Goal: Task Accomplishment & Management: Complete application form

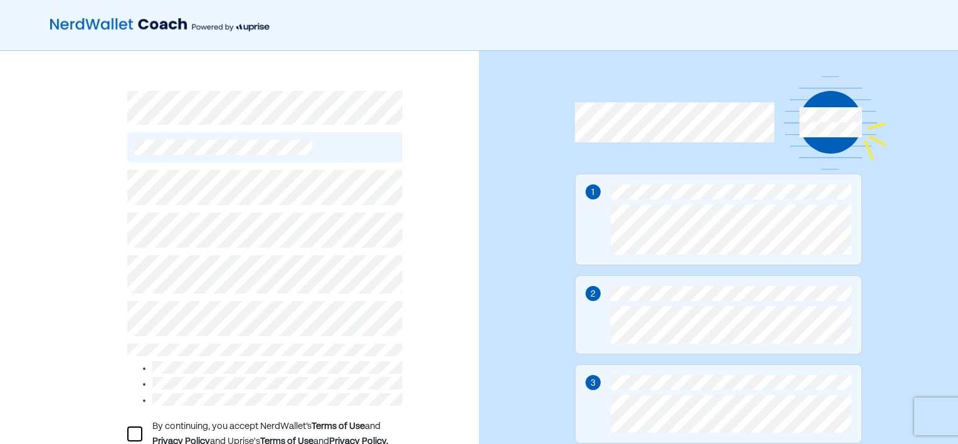
click at [135, 426] on div at bounding box center [134, 433] width 15 height 15
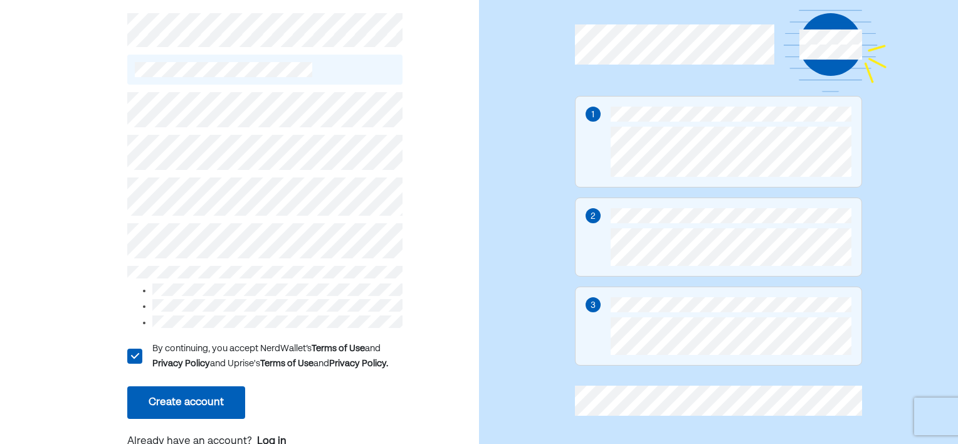
scroll to position [88, 0]
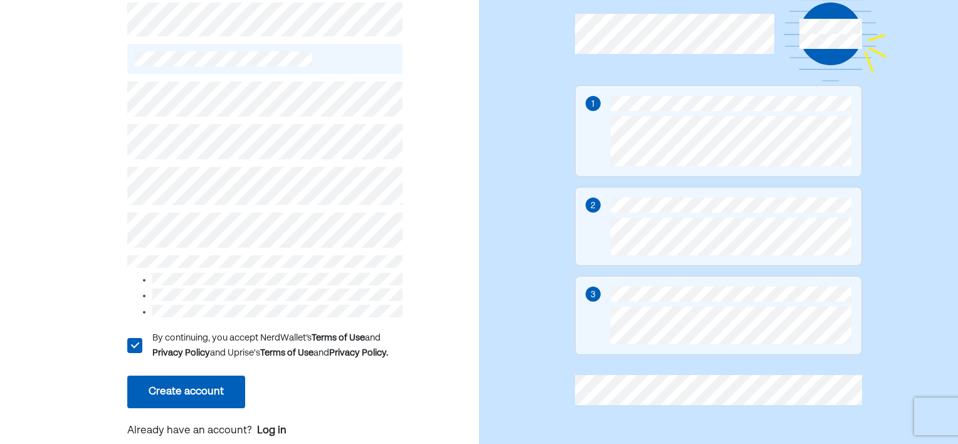
click at [176, 391] on button "Create account" at bounding box center [186, 391] width 118 height 33
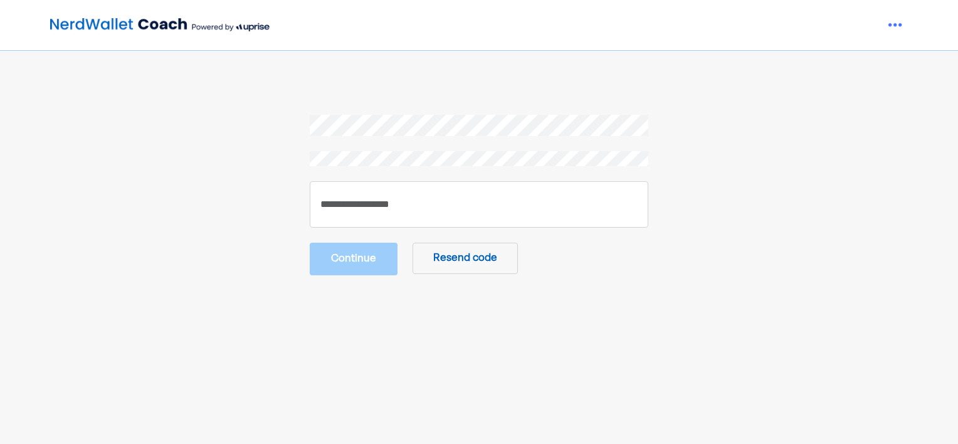
click at [467, 262] on button "Resend code" at bounding box center [464, 258] width 105 height 31
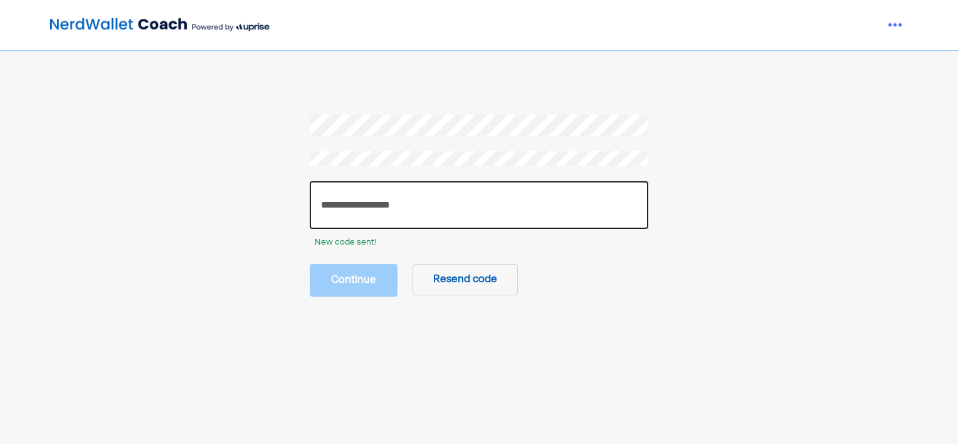
click at [417, 209] on input "number" at bounding box center [479, 205] width 338 height 48
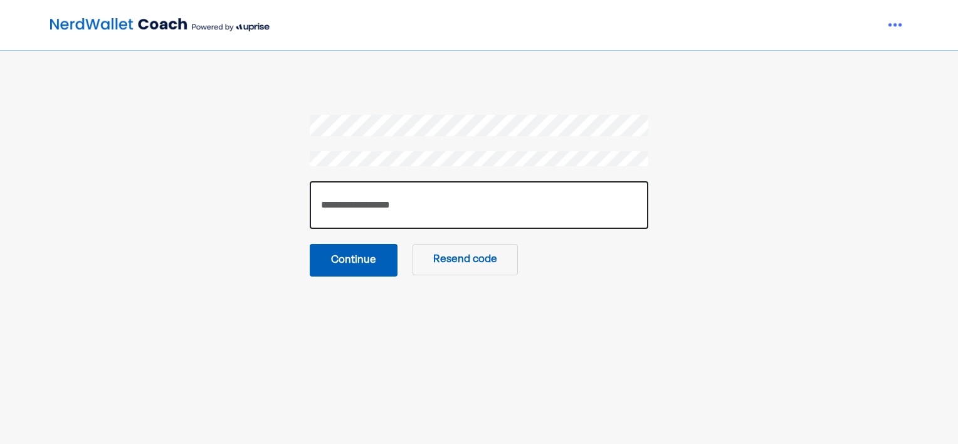
type input "******"
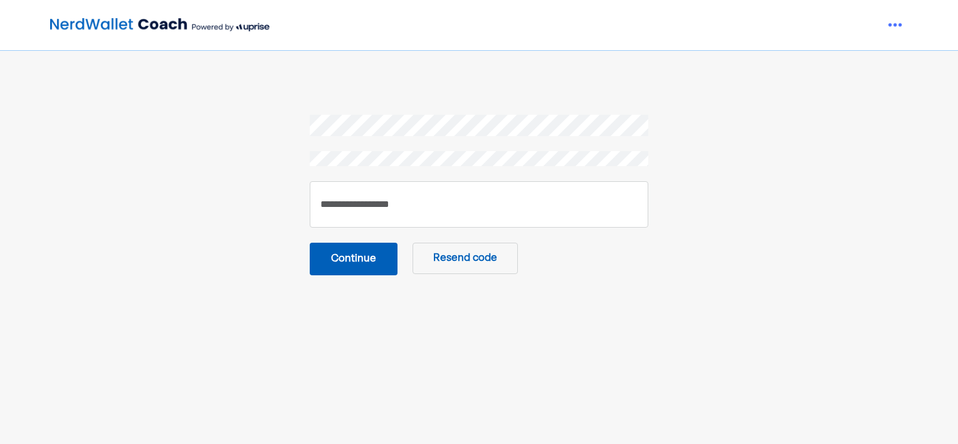
click at [389, 258] on button "Continue" at bounding box center [354, 259] width 88 height 33
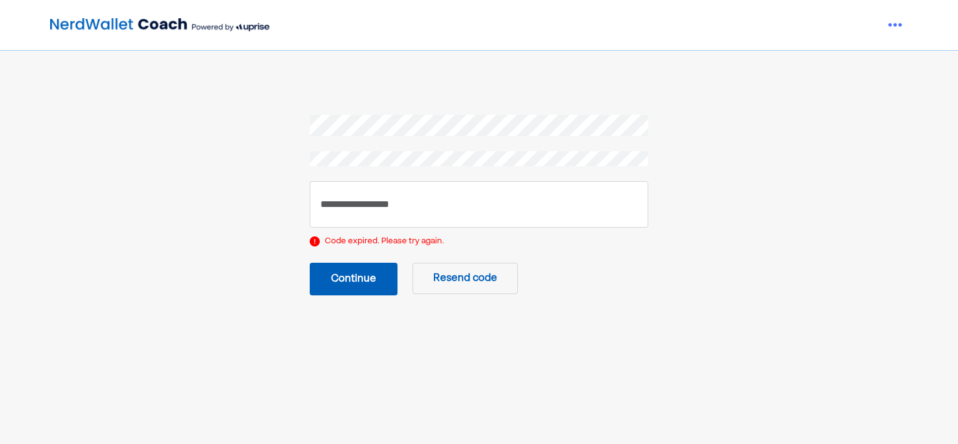
click at [481, 281] on button "Resend code" at bounding box center [464, 278] width 105 height 31
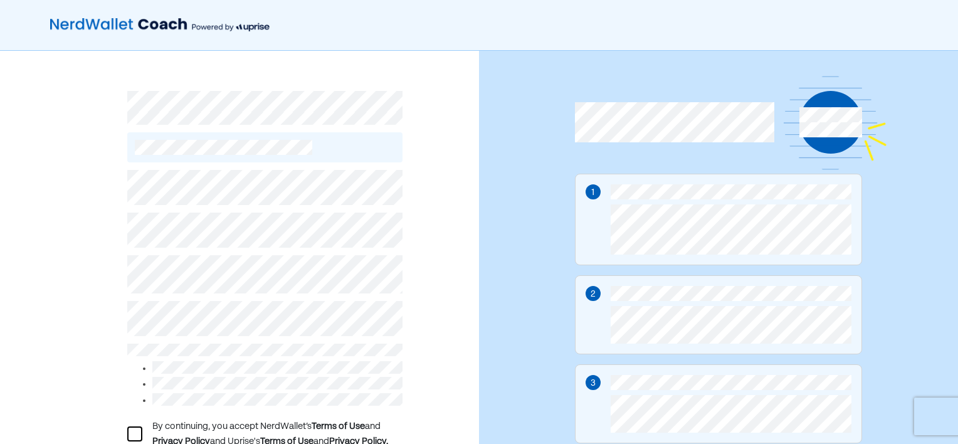
click at [134, 430] on div at bounding box center [134, 433] width 15 height 15
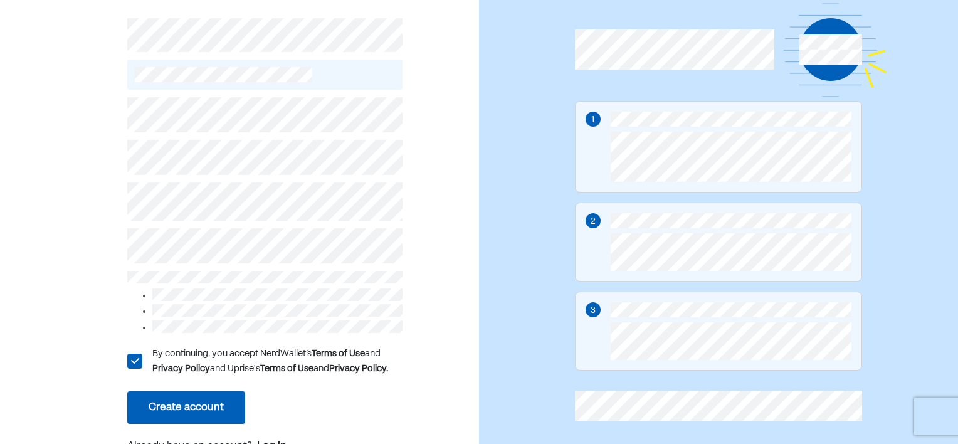
scroll to position [75, 0]
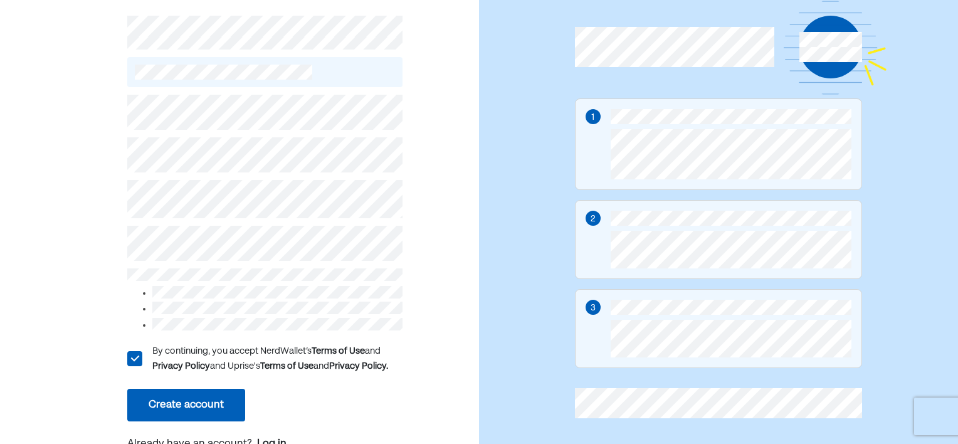
click at [177, 391] on button "Create account" at bounding box center [186, 405] width 118 height 33
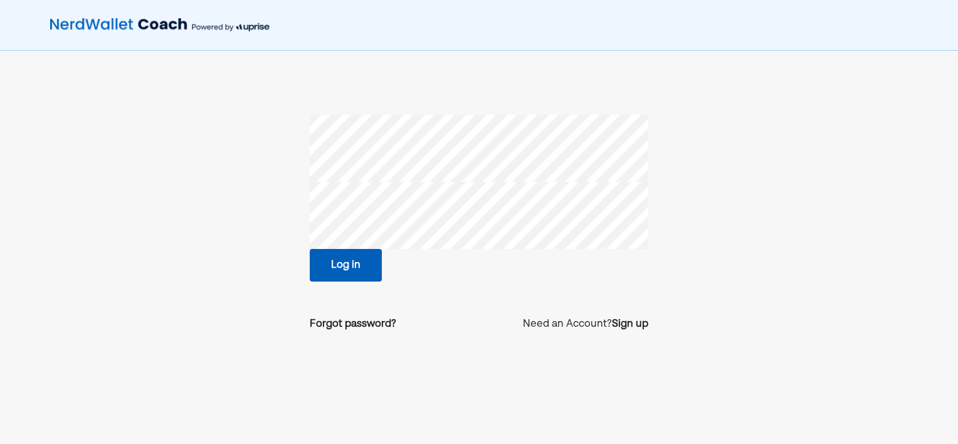
click at [349, 268] on button "Log in" at bounding box center [346, 265] width 72 height 33
click at [636, 327] on div "Sign up" at bounding box center [630, 324] width 36 height 15
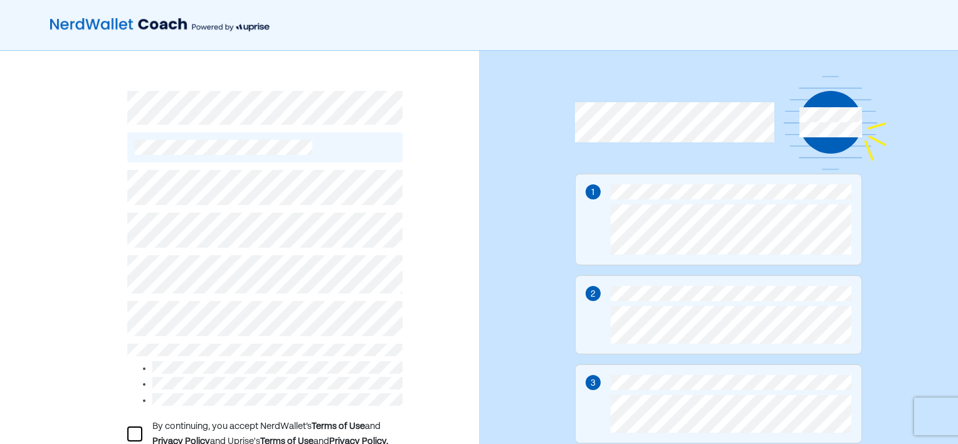
click at [134, 426] on div at bounding box center [134, 433] width 15 height 15
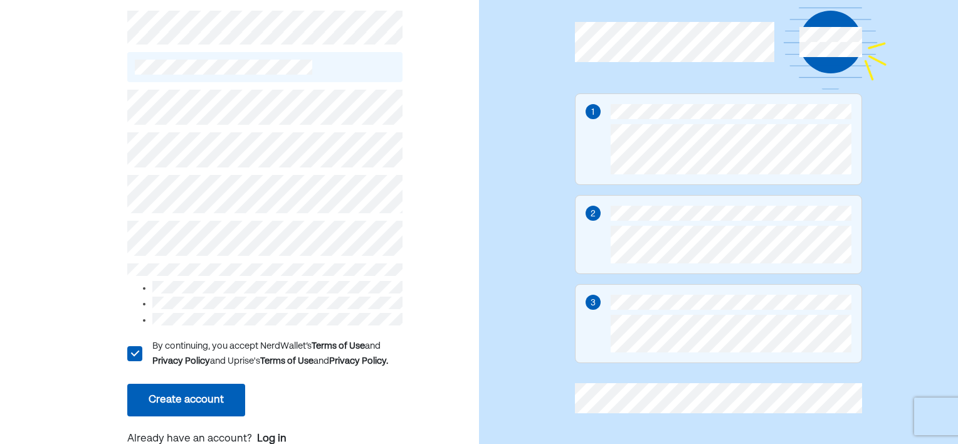
scroll to position [88, 0]
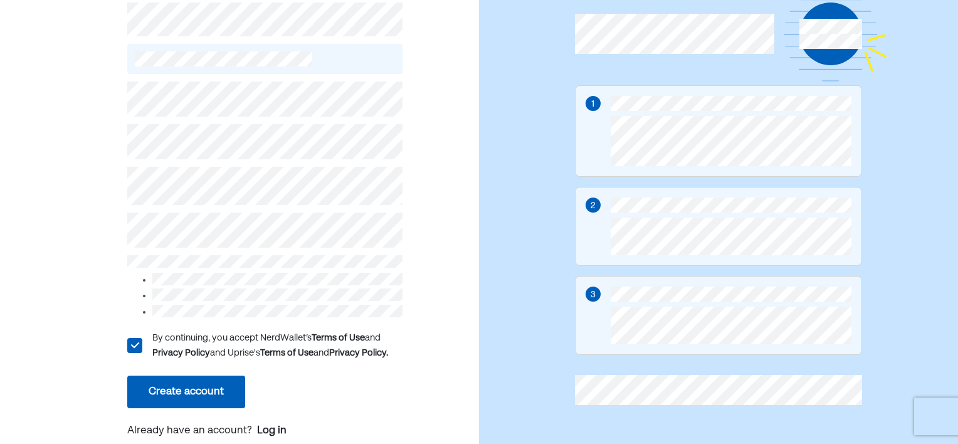
click at [182, 380] on button "Create account" at bounding box center [186, 391] width 118 height 33
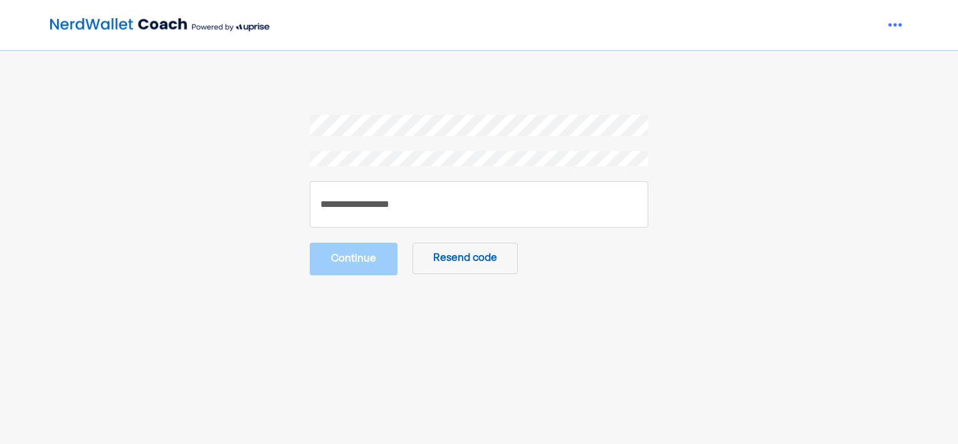
drag, startPoint x: 552, startPoint y: 85, endPoint x: 409, endPoint y: 208, distance: 188.0
click at [409, 208] on div "Continue Resend code" at bounding box center [479, 256] width 958 height 512
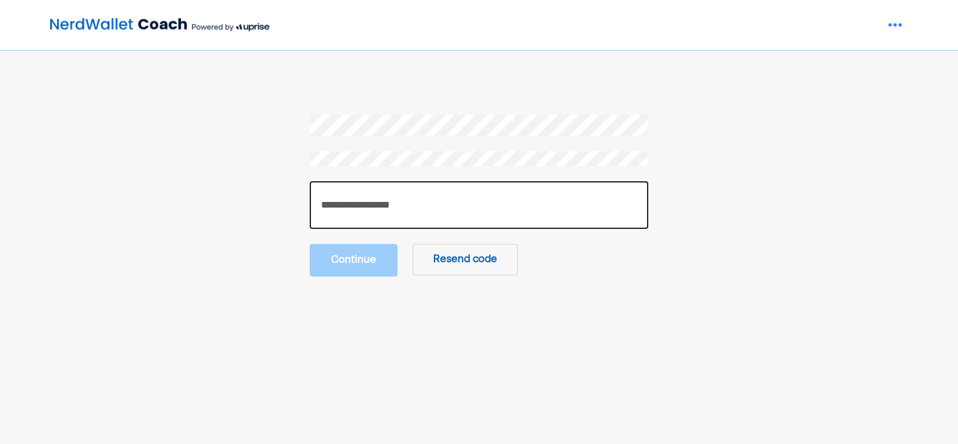
click at [409, 208] on input "number" at bounding box center [479, 205] width 338 height 48
type input "******"
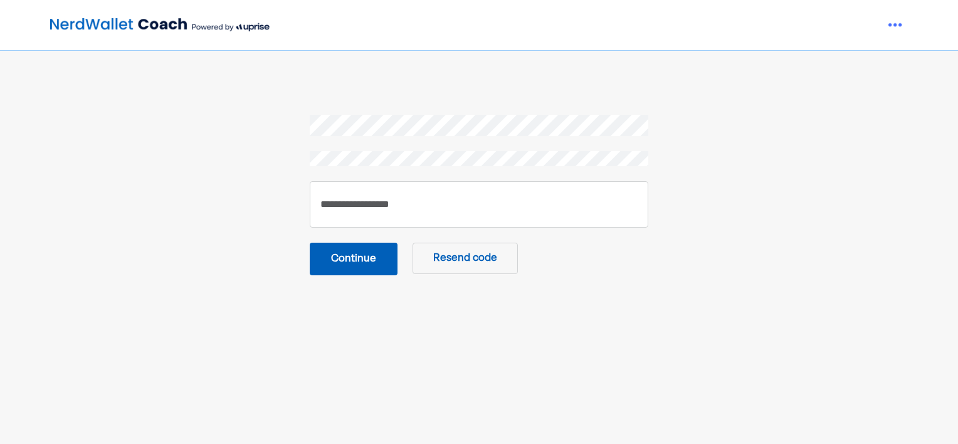
click at [345, 263] on button "Continue" at bounding box center [354, 259] width 88 height 33
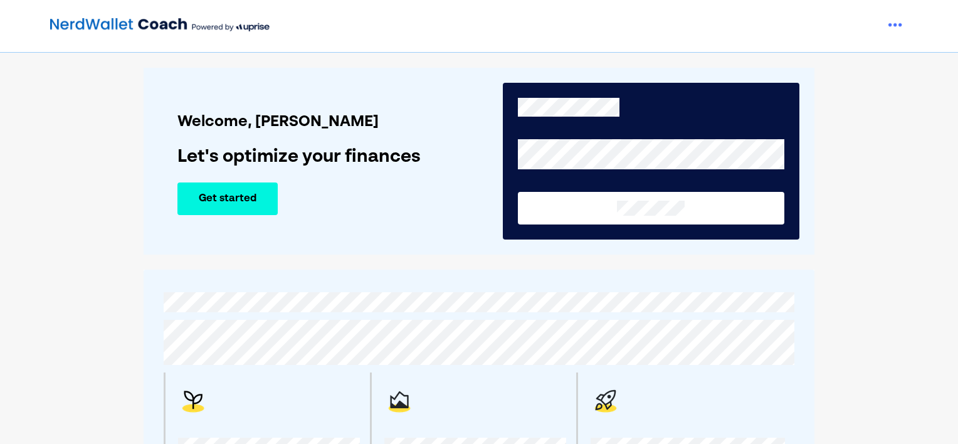
click at [254, 197] on button "Get started" at bounding box center [227, 198] width 100 height 33
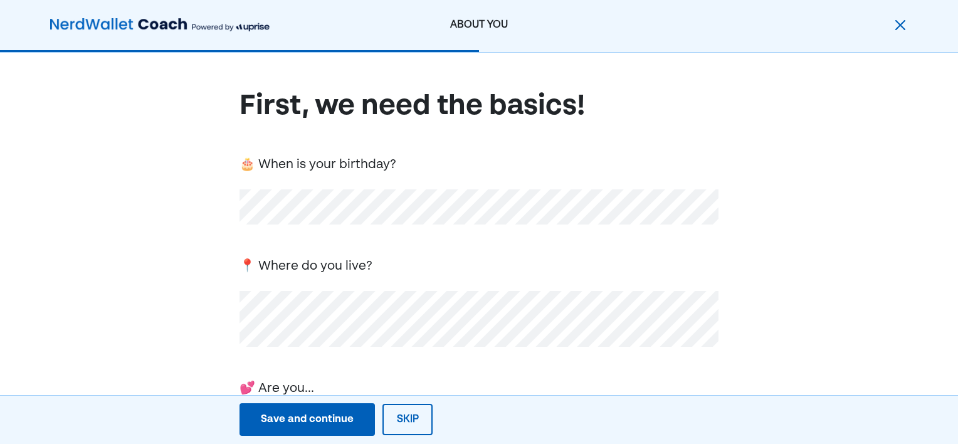
scroll to position [346, 0]
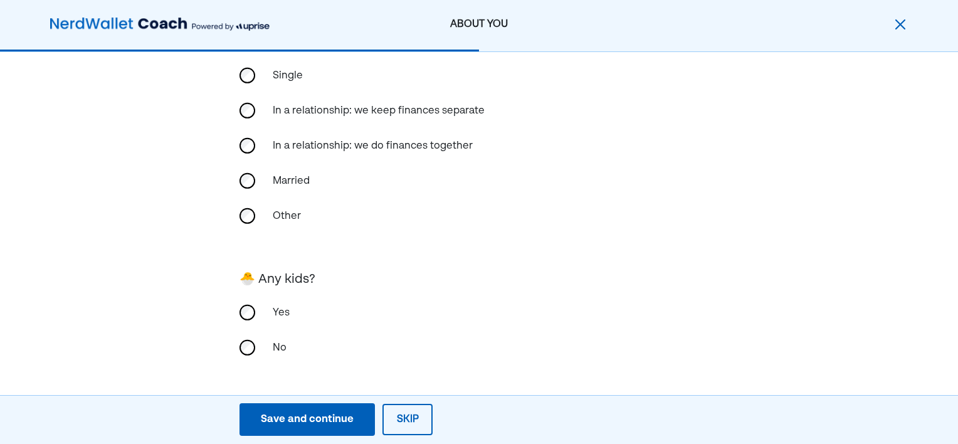
click at [289, 417] on div "Save and continue" at bounding box center [307, 419] width 93 height 15
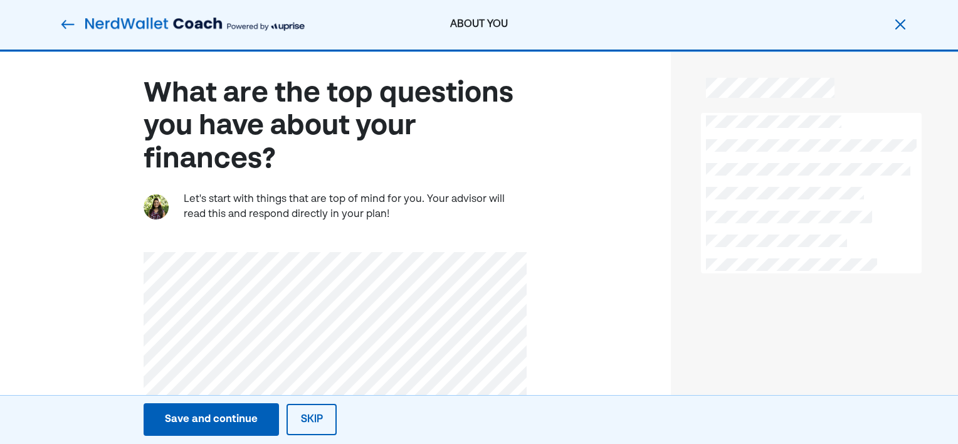
scroll to position [0, 0]
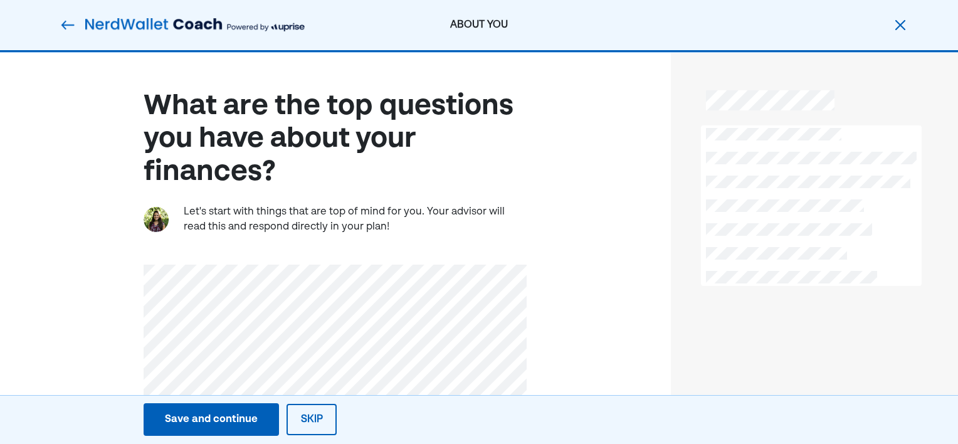
click at [150, 196] on div "What are the top questions you have about your finances? Let's start with thing…" at bounding box center [335, 265] width 383 height 354
click at [248, 263] on div "What are the top questions you have about your finances? Let's start with thing…" at bounding box center [335, 265] width 383 height 354
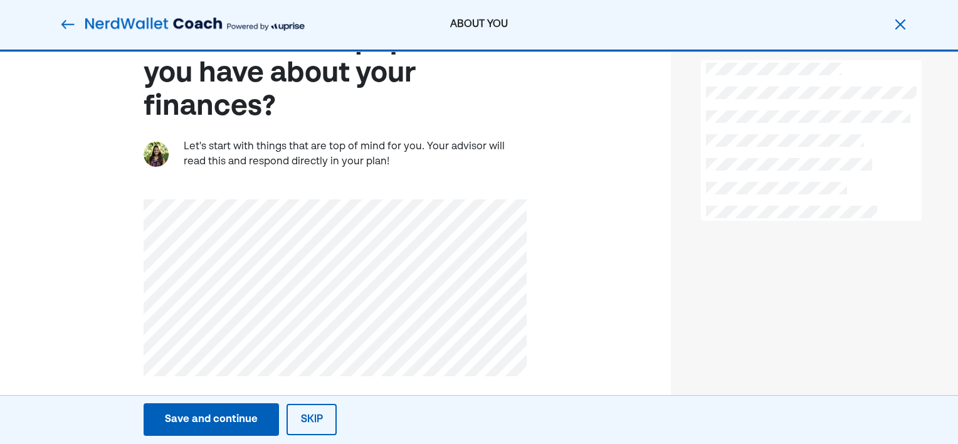
scroll to position [73, 0]
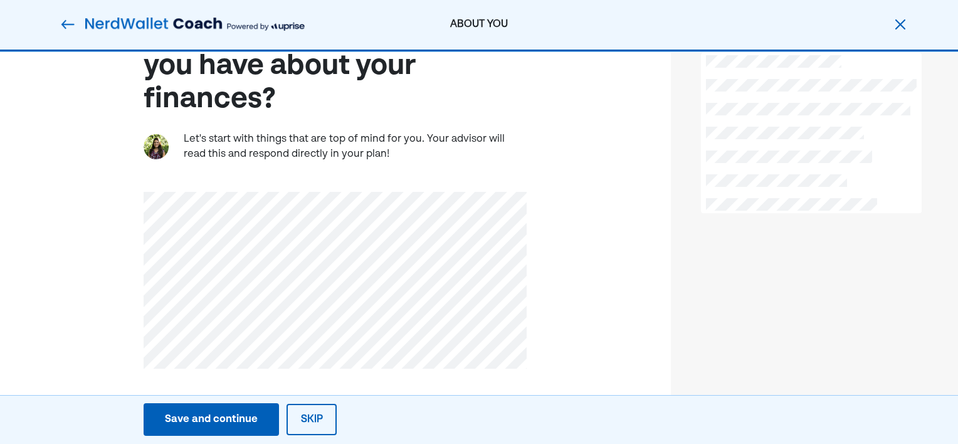
click at [401, 186] on div "What are the top questions you have about your finances? Let's start with thing…" at bounding box center [335, 192] width 383 height 354
click at [233, 416] on div "Save and continue" at bounding box center [211, 419] width 93 height 15
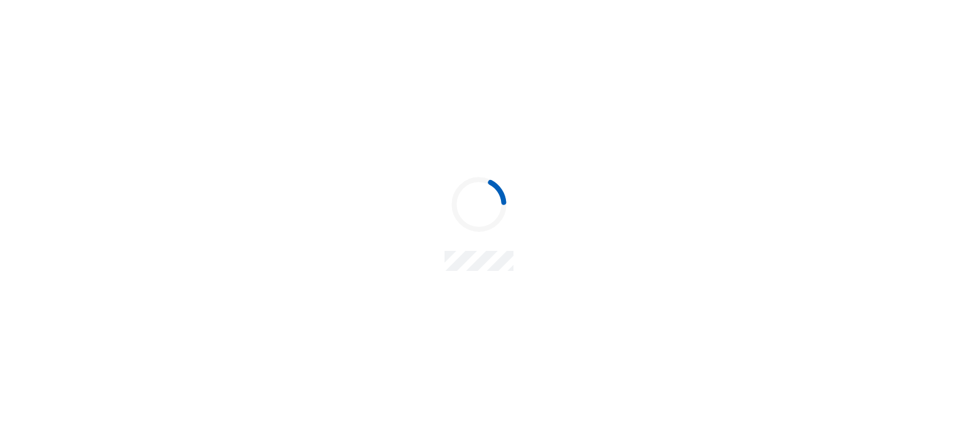
scroll to position [0, 0]
